Goal: Information Seeking & Learning: Check status

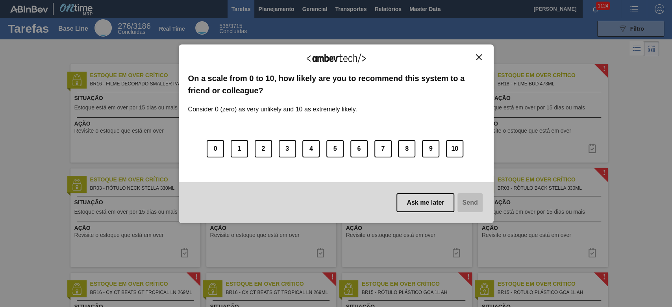
click at [481, 57] on img "Close" at bounding box center [479, 57] width 6 height 6
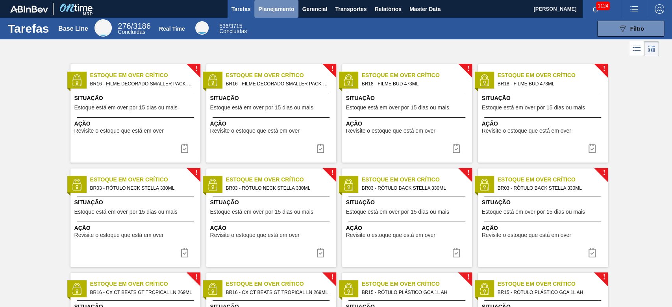
click at [283, 8] on span "Planejamento" at bounding box center [276, 8] width 36 height 9
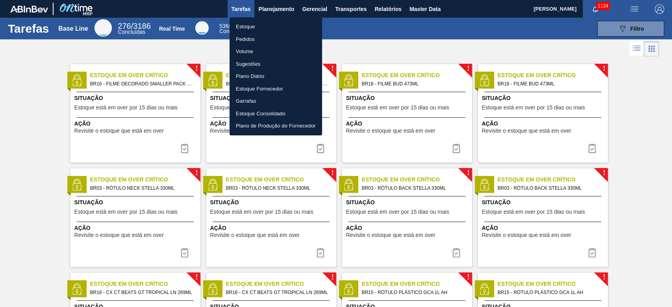
click at [245, 27] on li "Estoque" at bounding box center [275, 26] width 92 height 13
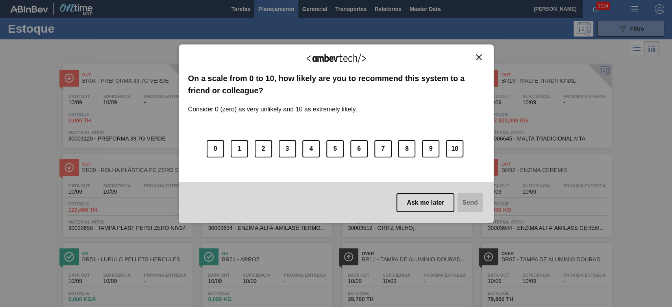
click at [476, 55] on img "Close" at bounding box center [479, 57] width 6 height 6
click at [478, 57] on img "Close" at bounding box center [479, 57] width 6 height 6
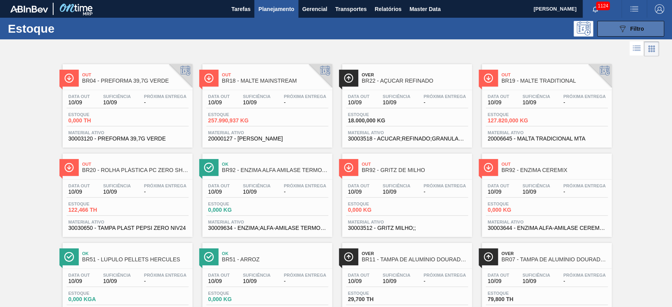
click at [634, 31] on span "Filtro" at bounding box center [637, 29] width 14 height 6
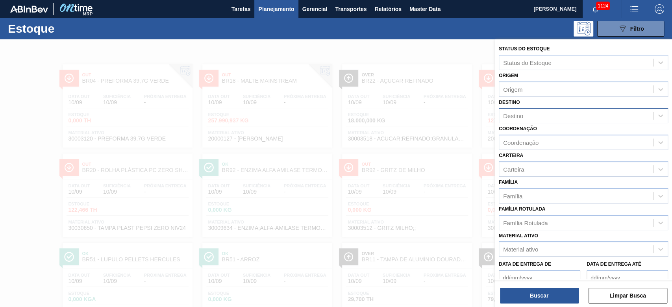
click at [525, 118] on div "Destino" at bounding box center [576, 115] width 154 height 11
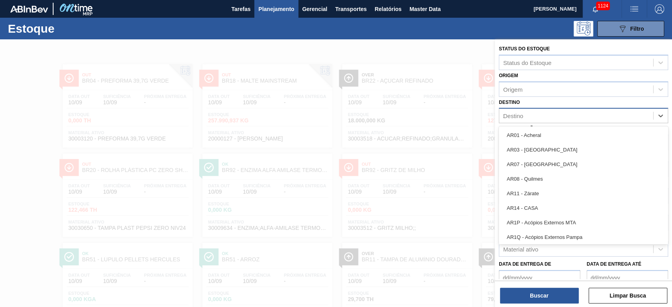
type input "26"
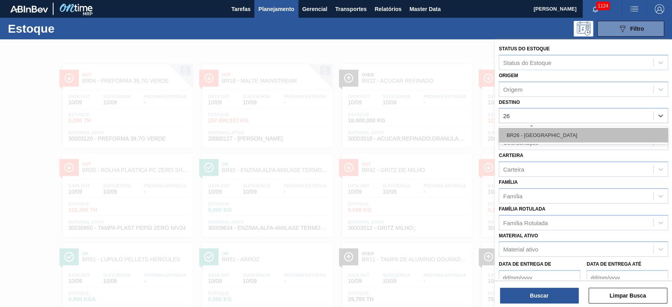
click at [521, 137] on div "BR26 - [GEOGRAPHIC_DATA]" at bounding box center [583, 135] width 169 height 15
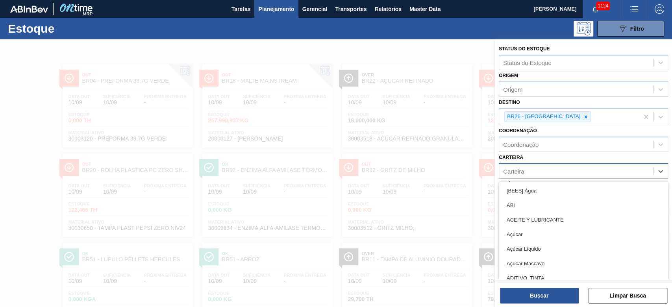
click at [510, 171] on div "Carteira" at bounding box center [513, 171] width 21 height 7
type input "malte"
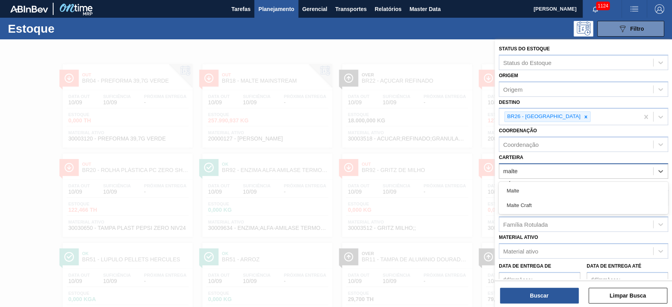
drag, startPoint x: 508, startPoint y: 193, endPoint x: 505, endPoint y: 199, distance: 6.5
click at [508, 193] on div "Malte" at bounding box center [583, 190] width 169 height 15
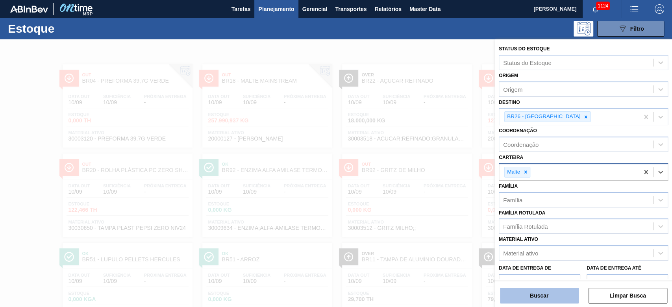
click at [553, 299] on button "Buscar" at bounding box center [539, 296] width 79 height 16
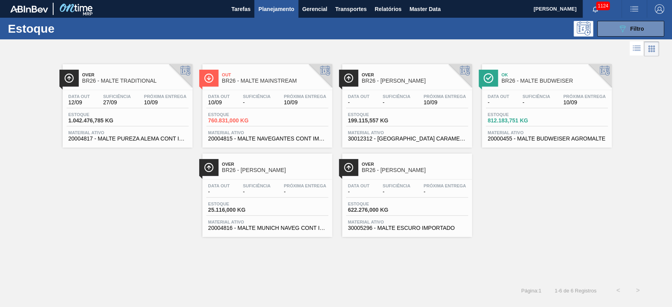
click at [233, 106] on div "Data out 10/09 Suficiência - Próxima Entrega 10/09" at bounding box center [267, 101] width 122 height 14
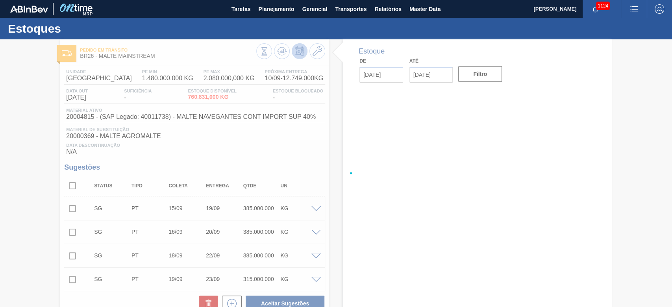
type input "[DATE]"
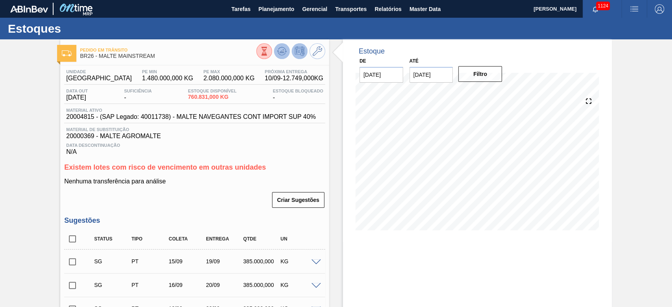
click at [283, 49] on icon at bounding box center [281, 50] width 9 height 9
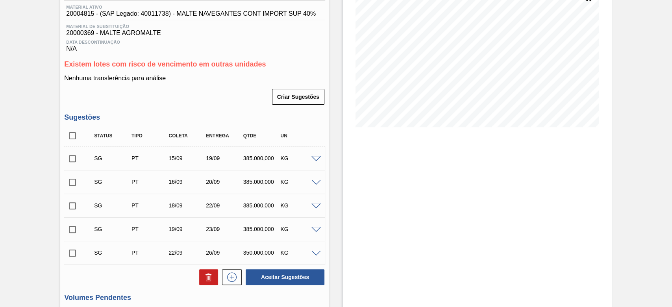
scroll to position [52, 0]
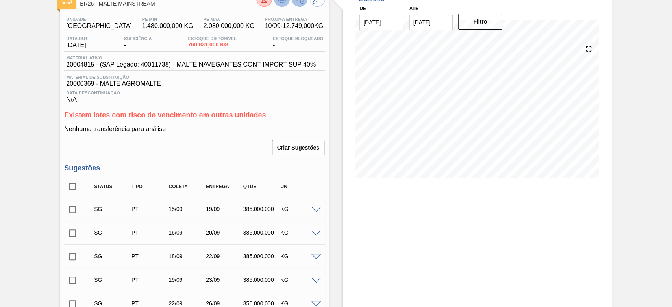
click at [281, 2] on icon at bounding box center [282, 1] width 8 height 4
